Goal: Task Accomplishment & Management: Manage account settings

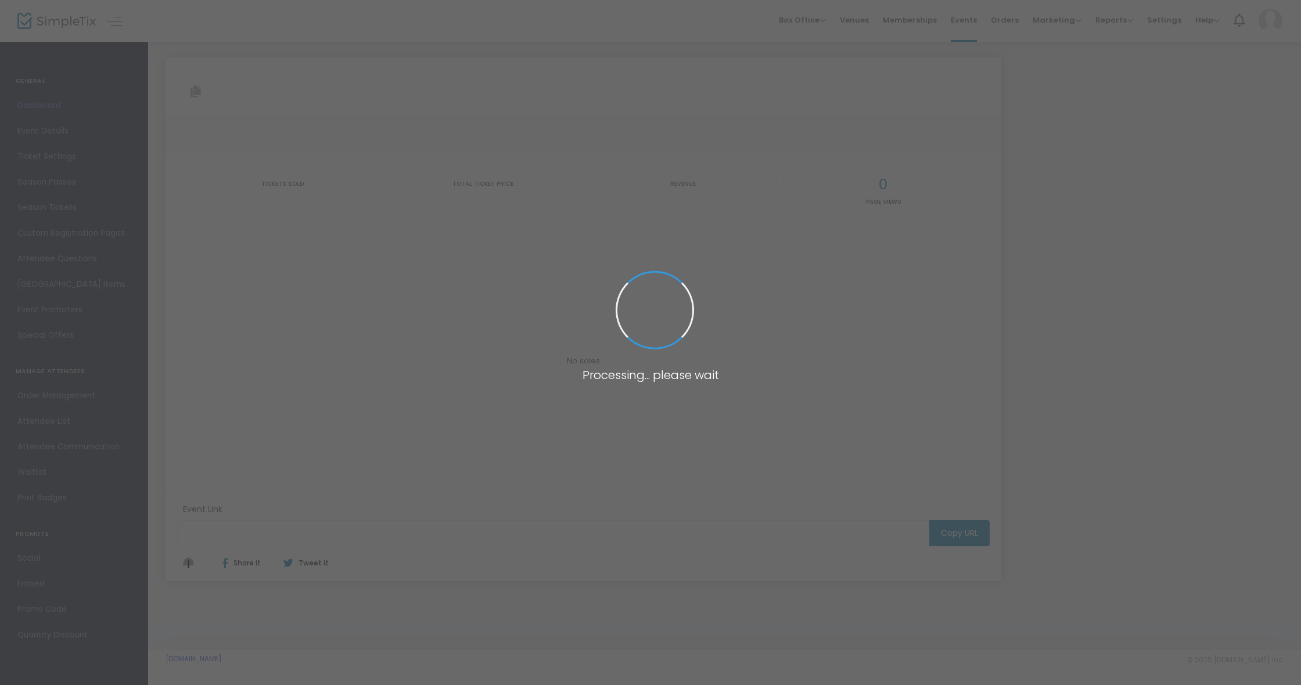
type input "[URL][DOMAIN_NAME]"
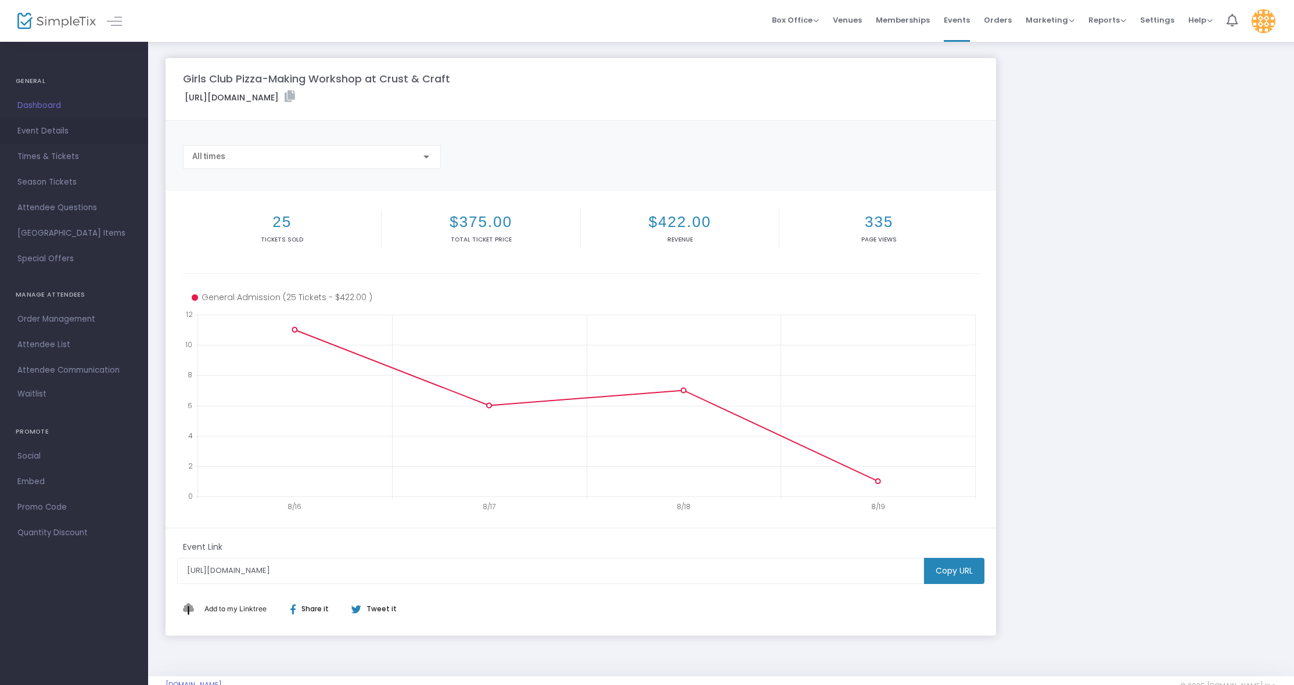
click at [58, 130] on span "Event Details" at bounding box center [73, 131] width 113 height 15
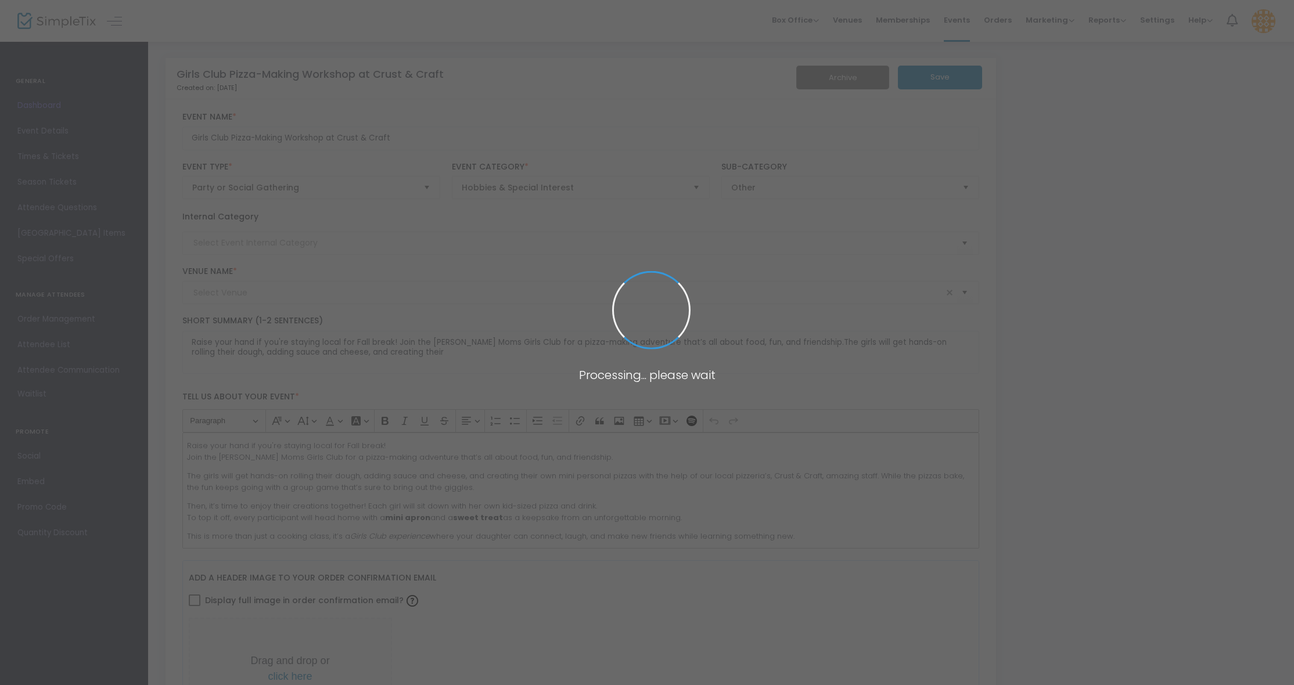
type input "Crust & Craft"
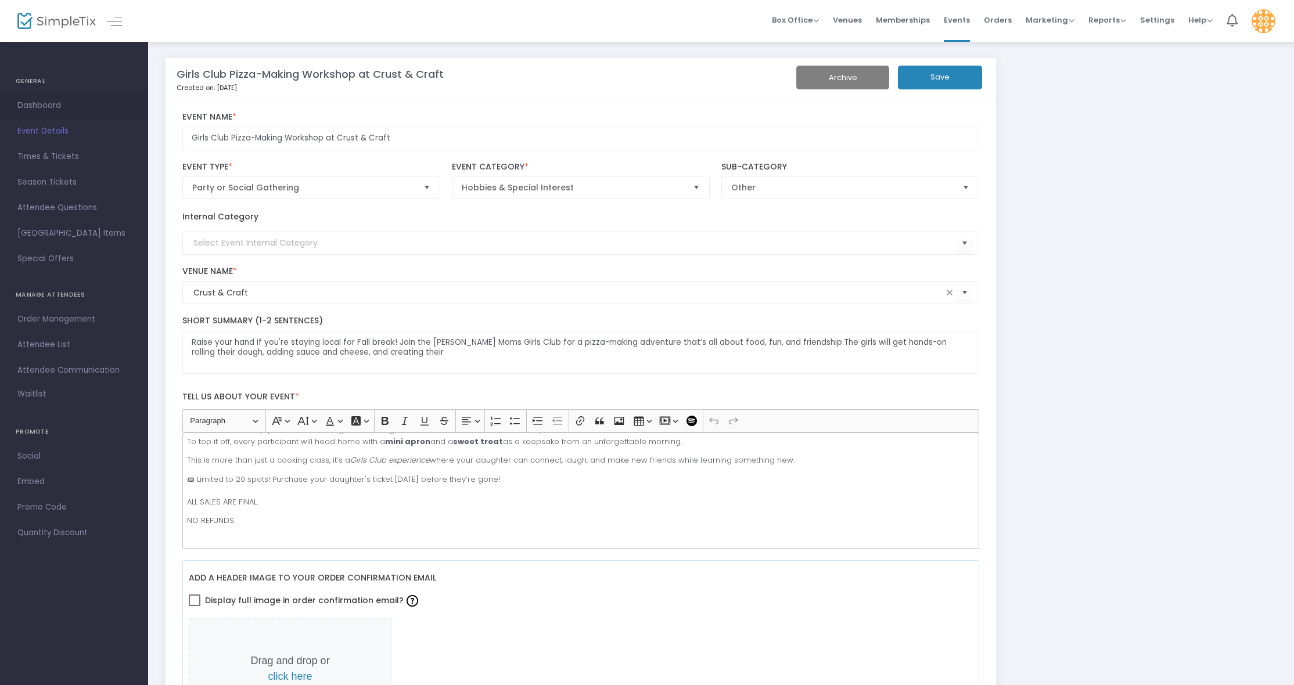
click at [51, 102] on span "Dashboard" at bounding box center [73, 105] width 113 height 15
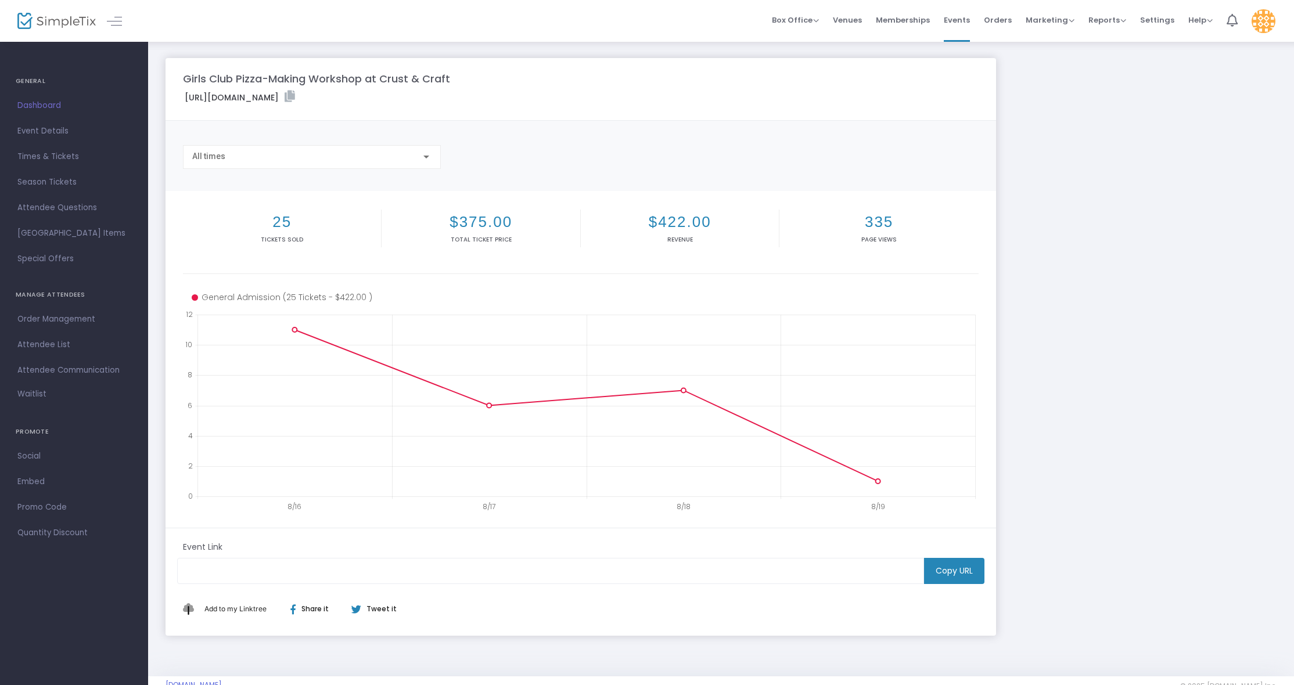
click at [31, 23] on img at bounding box center [56, 21] width 78 height 17
